Goal: Information Seeking & Learning: Learn about a topic

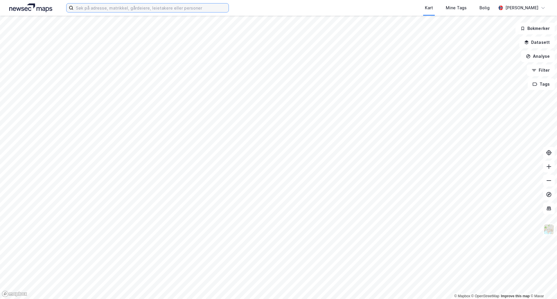
click at [162, 9] on input at bounding box center [150, 7] width 155 height 9
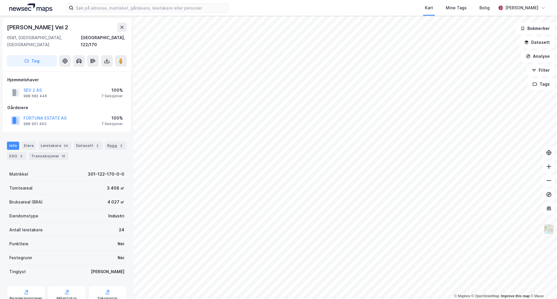
click at [45, 28] on div "[PERSON_NAME] Vei 2" at bounding box center [38, 27] width 62 height 9
copy div "[PERSON_NAME] Vei 2"
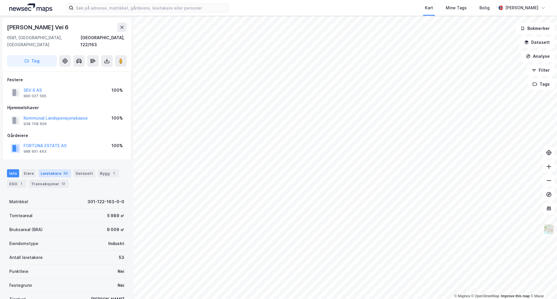
click at [46, 169] on div "Leietakere 53" at bounding box center [54, 173] width 33 height 8
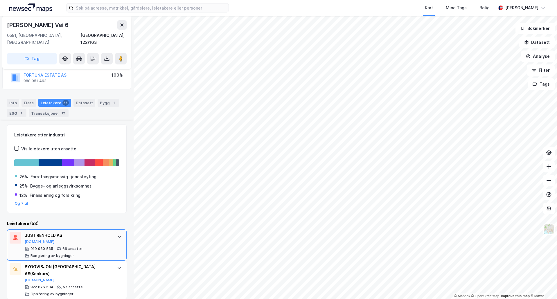
scroll to position [116, 0]
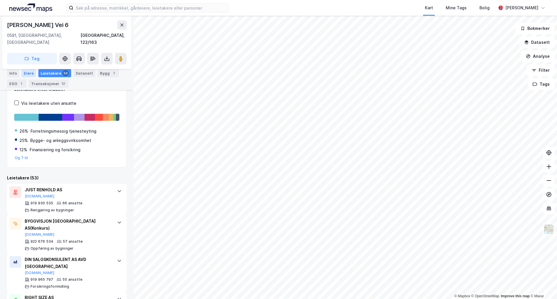
click at [25, 74] on div "Eiere" at bounding box center [28, 73] width 15 height 8
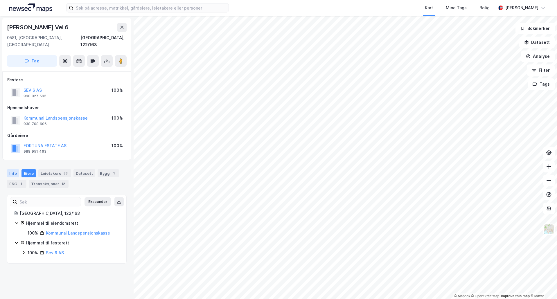
click at [12, 169] on div "Info" at bounding box center [13, 173] width 12 height 8
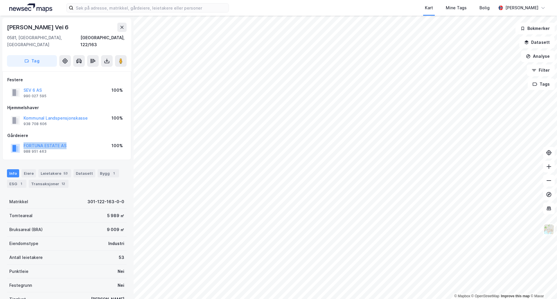
drag, startPoint x: 75, startPoint y: 139, endPoint x: 23, endPoint y: 141, distance: 51.4
click at [23, 141] on div "FORTUNA ESTATE AS 988 951 463 100%" at bounding box center [66, 148] width 119 height 14
copy button "FORTUNA ESTATE AS"
click at [102, 132] on div "Gårdeiere" at bounding box center [66, 135] width 119 height 7
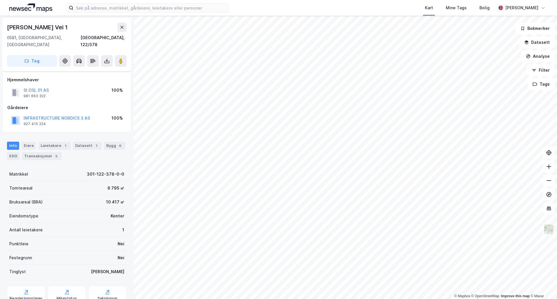
scroll to position [17, 0]
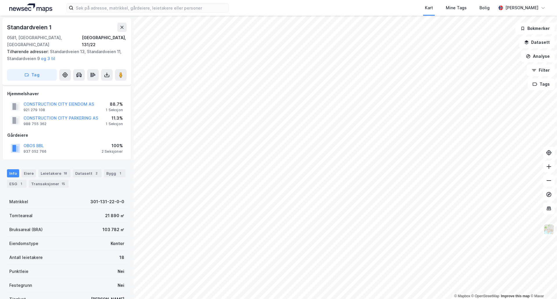
scroll to position [17, 0]
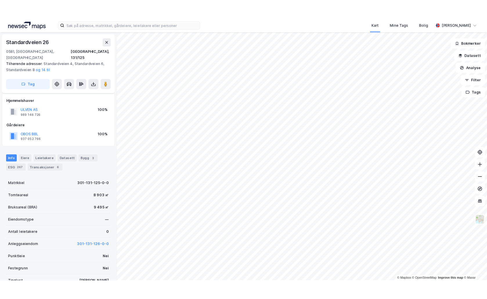
scroll to position [17, 0]
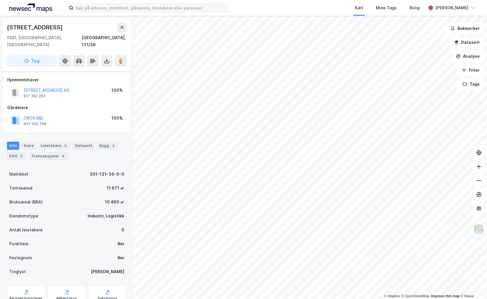
scroll to position [17, 0]
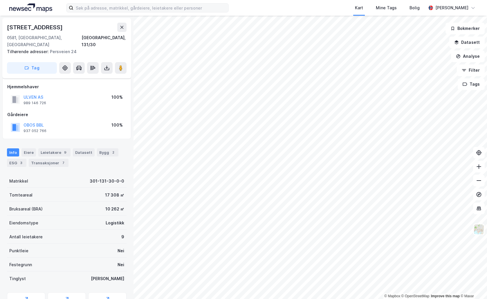
scroll to position [17, 0]
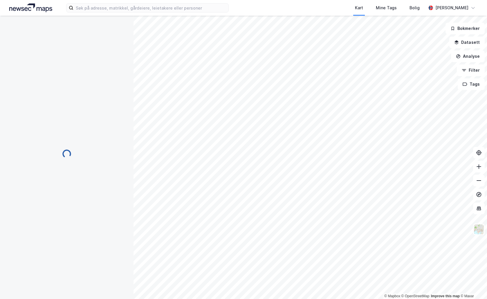
scroll to position [1, 0]
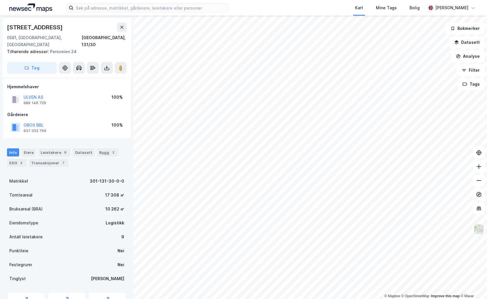
scroll to position [1, 0]
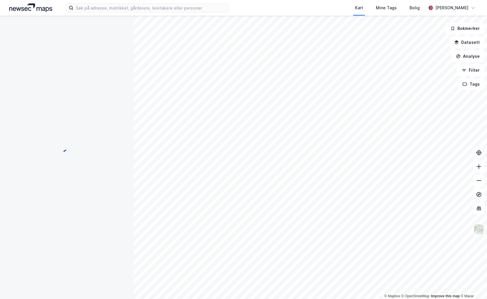
scroll to position [1, 0]
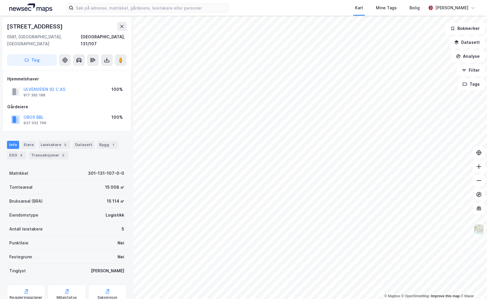
scroll to position [1, 0]
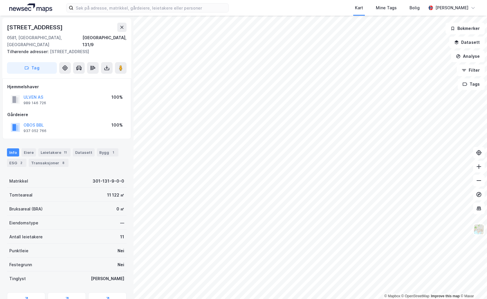
scroll to position [1, 0]
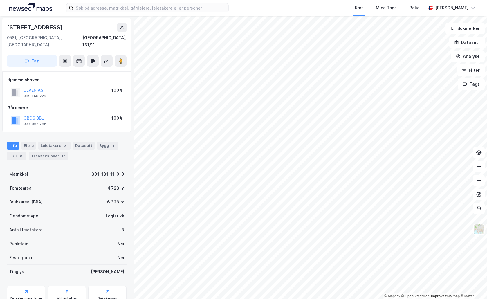
scroll to position [1, 0]
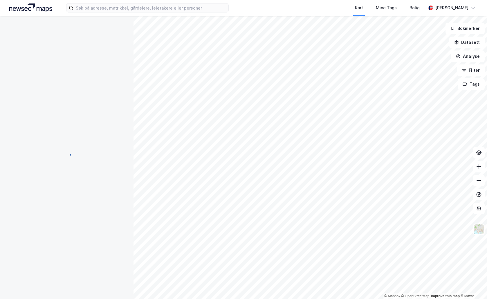
scroll to position [1, 0]
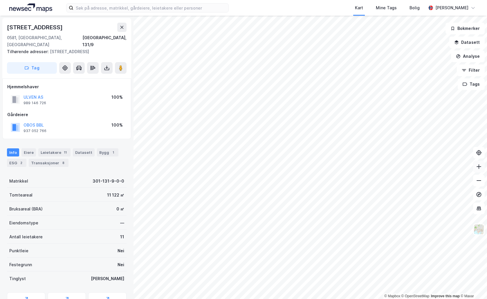
scroll to position [1, 0]
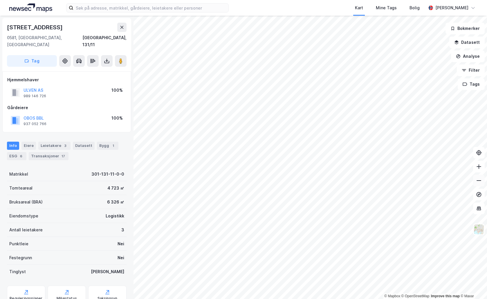
scroll to position [1, 0]
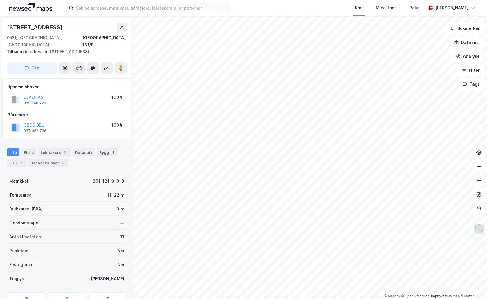
scroll to position [1, 0]
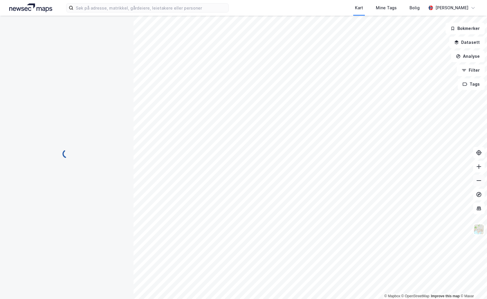
scroll to position [1, 0]
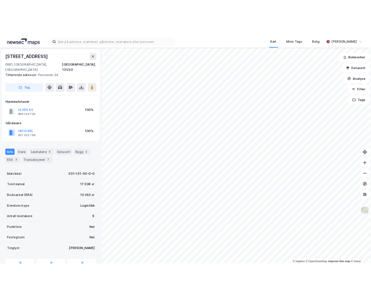
scroll to position [1, 0]
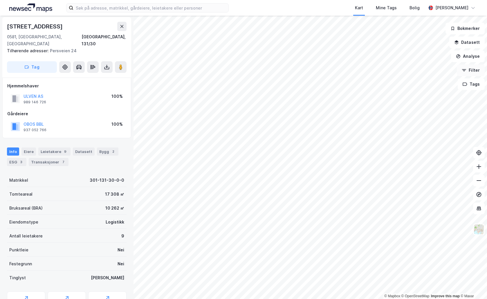
click at [469, 72] on button "Filter" at bounding box center [471, 70] width 28 height 12
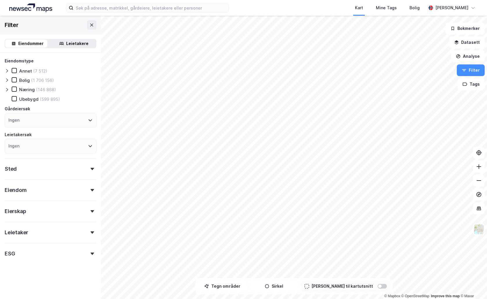
click at [5, 89] on icon at bounding box center [7, 89] width 5 height 5
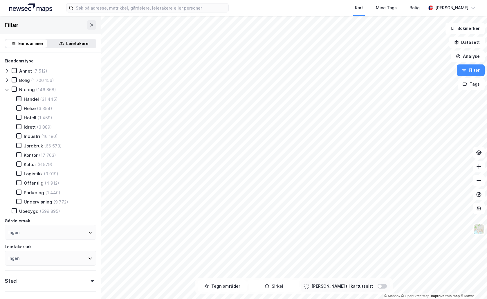
click at [20, 99] on icon at bounding box center [19, 99] width 4 height 4
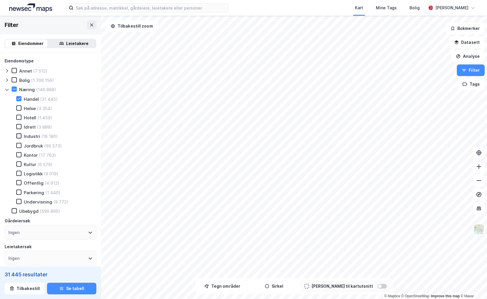
click at [18, 138] on div at bounding box center [18, 135] width 5 height 5
click at [19, 174] on icon at bounding box center [19, 173] width 4 height 4
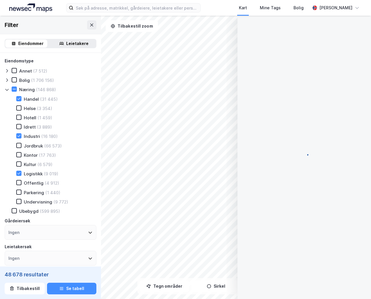
scroll to position [1, 0]
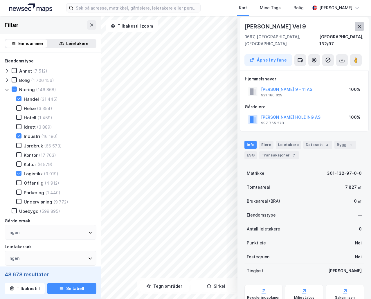
click at [361, 24] on icon at bounding box center [359, 26] width 5 height 5
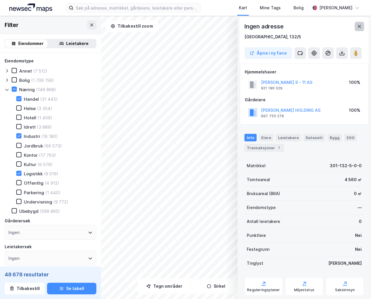
click at [358, 26] on icon at bounding box center [359, 26] width 5 height 5
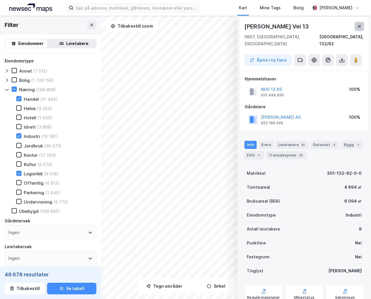
click at [362, 25] on button at bounding box center [359, 26] width 9 height 9
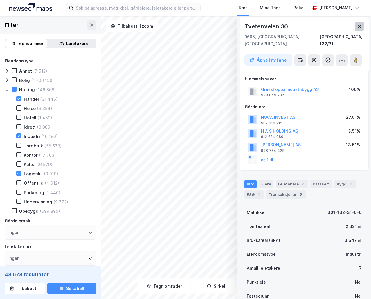
click at [362, 25] on icon at bounding box center [359, 26] width 5 height 5
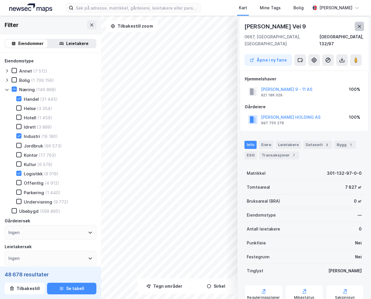
click at [362, 25] on button at bounding box center [359, 26] width 9 height 9
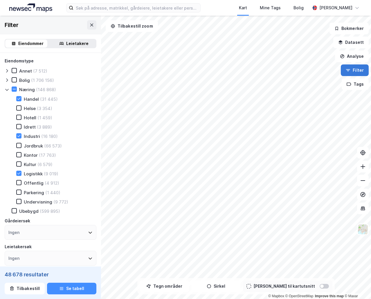
click at [306, 92] on div "© Mapbox © OpenStreetMap Improve this map © Maxar Filter Eiendommer Leietakere …" at bounding box center [185, 157] width 371 height 283
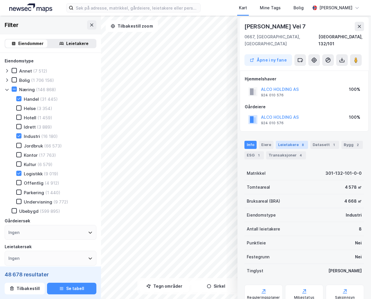
click at [284, 141] on div "Leietakere 8" at bounding box center [292, 145] width 32 height 8
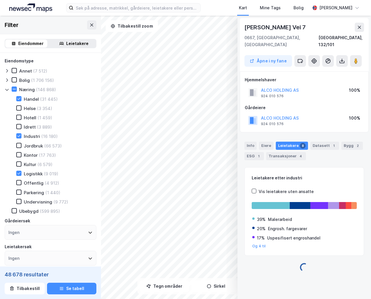
scroll to position [0, 0]
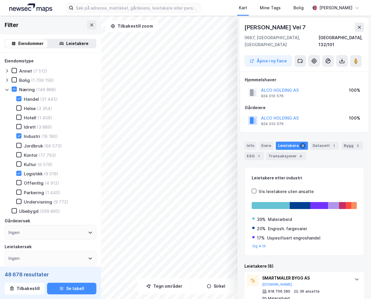
click at [360, 24] on button at bounding box center [359, 27] width 9 height 9
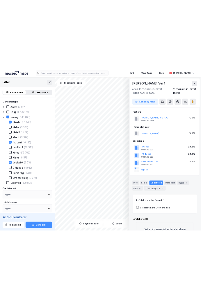
scroll to position [1, 0]
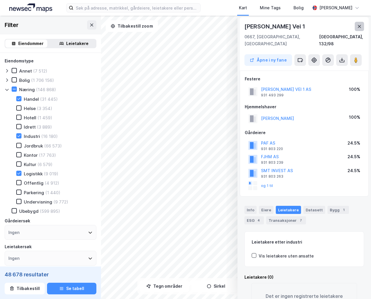
click at [355, 26] on button at bounding box center [359, 26] width 9 height 9
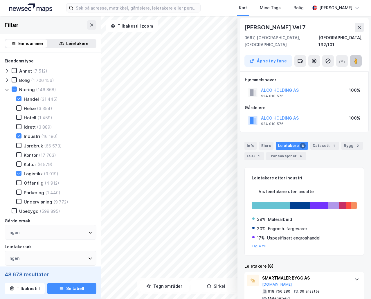
click at [353, 55] on button at bounding box center [356, 61] width 12 height 12
